Goal: Information Seeking & Learning: Check status

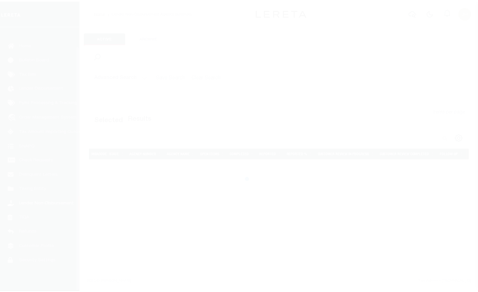
scroll to position [21, 0]
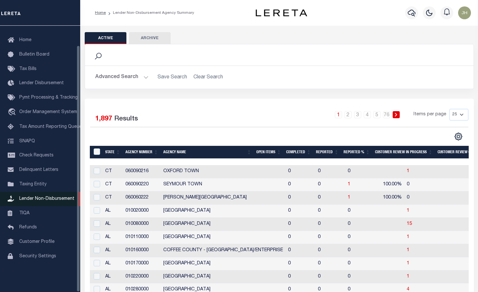
click at [53, 201] on span "Lender Non-Disbursement" at bounding box center [46, 198] width 55 height 4
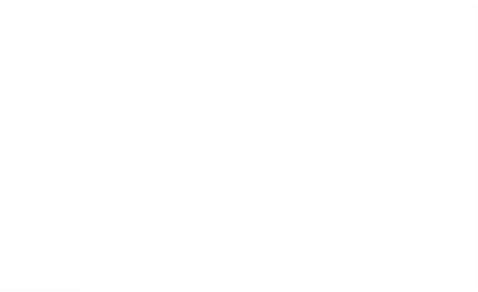
scroll to position [21, 0]
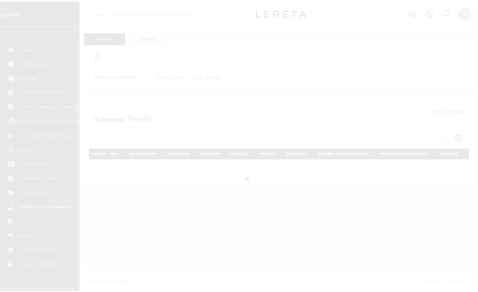
scroll to position [21, 0]
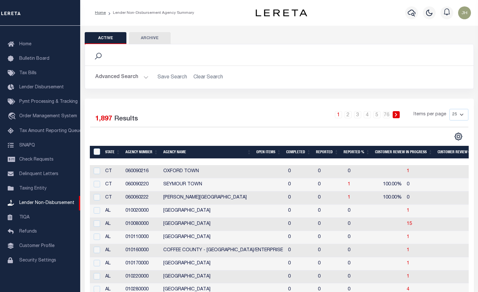
click at [268, 153] on th "Open Items" at bounding box center [269, 152] width 30 height 13
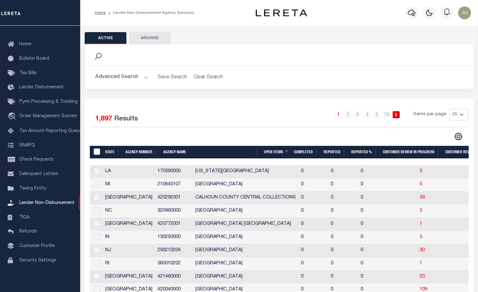
click at [268, 152] on th "Open Items" at bounding box center [276, 152] width 30 height 13
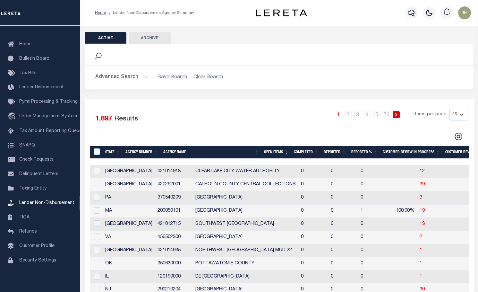
click at [276, 153] on th "Open Items" at bounding box center [276, 152] width 30 height 13
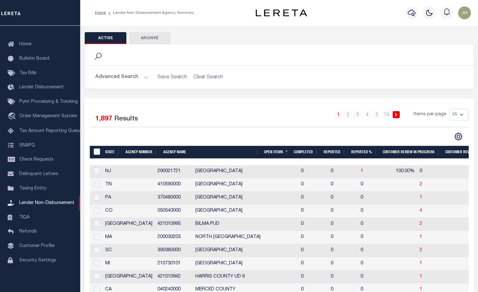
click at [276, 153] on th "Open Items" at bounding box center [276, 152] width 30 height 13
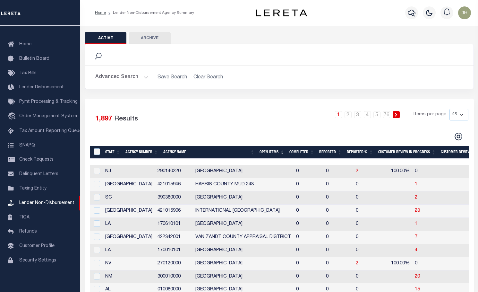
click at [277, 153] on th "Open Items" at bounding box center [272, 152] width 30 height 13
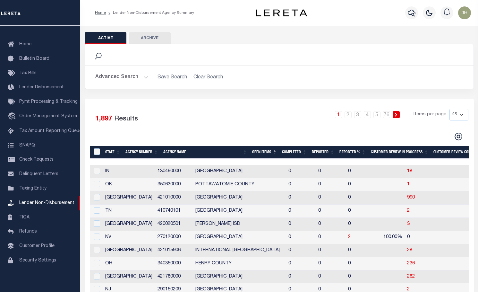
click at [278, 152] on th "Open Items" at bounding box center [265, 152] width 30 height 13
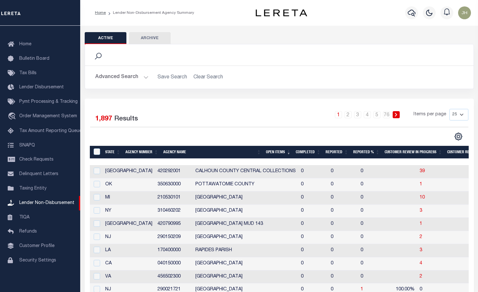
click at [278, 152] on th "Open Items" at bounding box center [278, 152] width 30 height 13
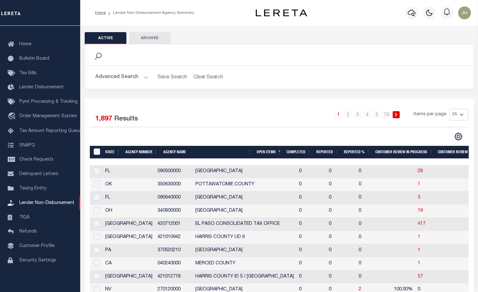
click at [278, 152] on th "Open Items" at bounding box center [269, 152] width 30 height 13
